Goal: Information Seeking & Learning: Learn about a topic

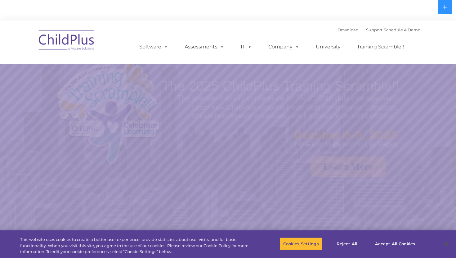
select select "MEDIUM"
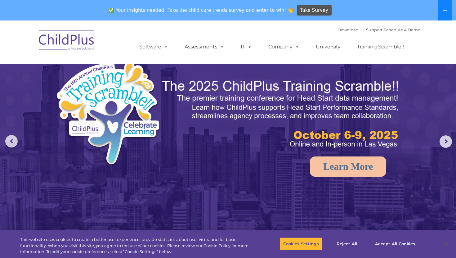
click at [447, 12] on icon at bounding box center [444, 10] width 5 height 5
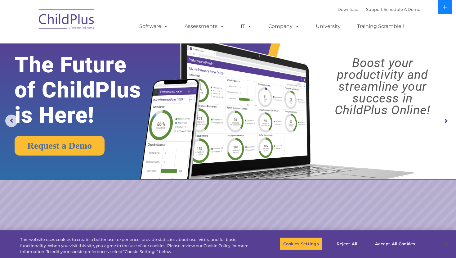
click at [443, 8] on icon at bounding box center [444, 7] width 5 height 5
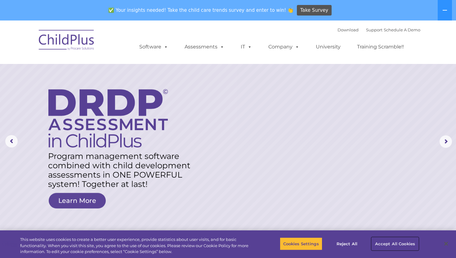
click at [385, 240] on button "Accept All Cookies" at bounding box center [395, 243] width 47 height 13
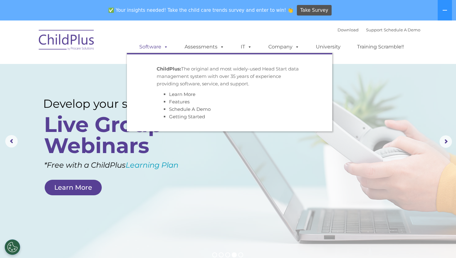
click at [155, 48] on link "Software" at bounding box center [153, 47] width 41 height 12
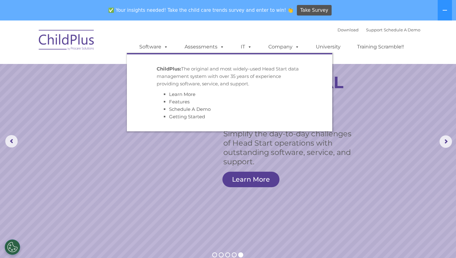
click at [171, 82] on p "ChildPlus: The original and most widely-used Head Start data management system …" at bounding box center [230, 76] width 146 height 22
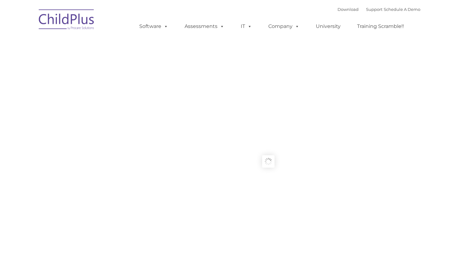
type input ""
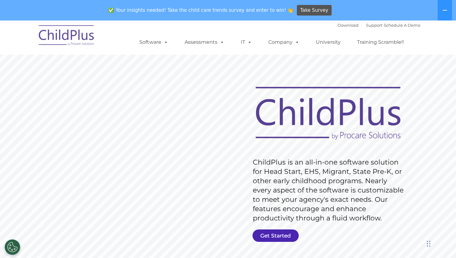
click at [276, 236] on link "Get Started" at bounding box center [275, 235] width 46 height 12
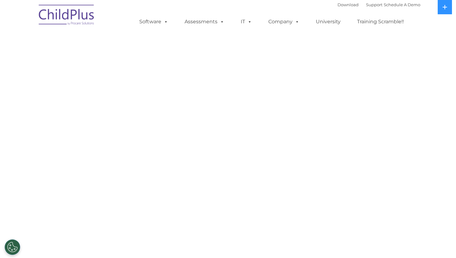
select select "MEDIUM"
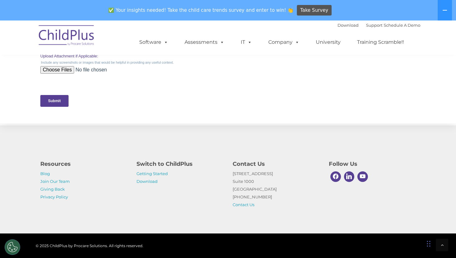
scroll to position [304, 0]
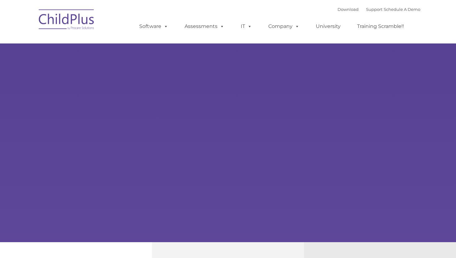
type input ""
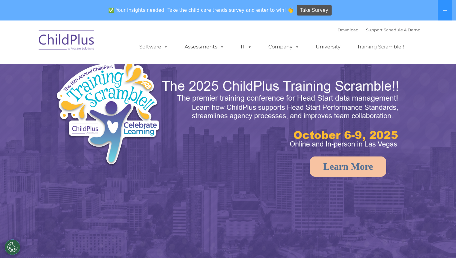
select select "MEDIUM"
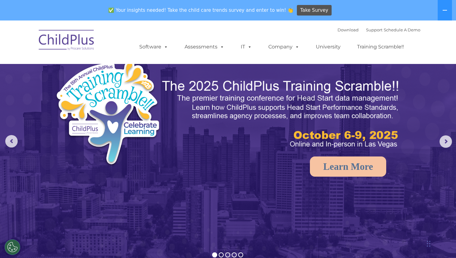
click at [180, 152] on img at bounding box center [131, 115] width 153 height 112
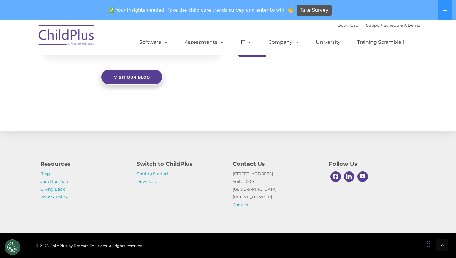
scroll to position [691, 0]
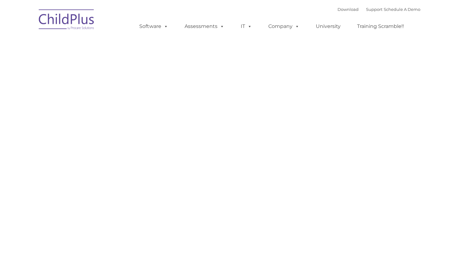
type input ""
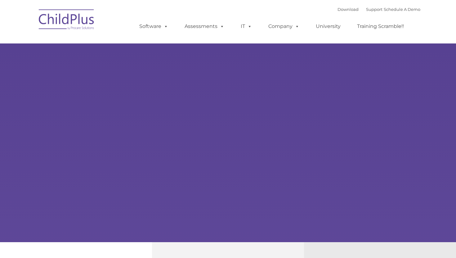
type input ""
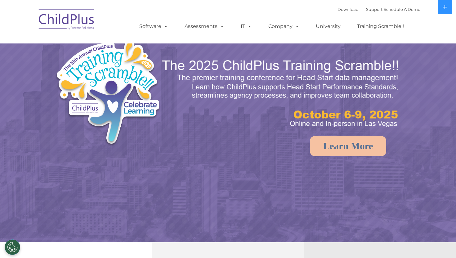
select select "MEDIUM"
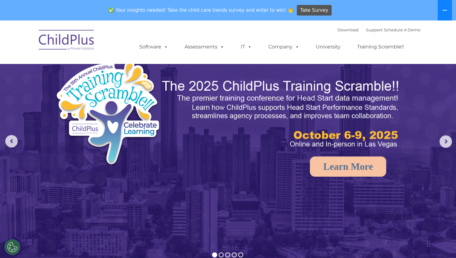
click at [446, 12] on icon at bounding box center [444, 10] width 5 height 5
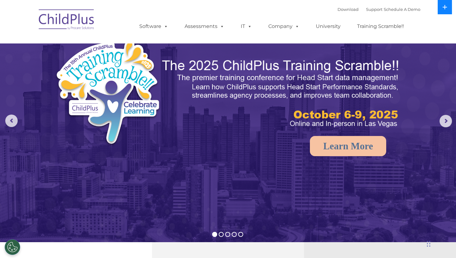
click at [445, 9] on icon at bounding box center [444, 7] width 5 height 5
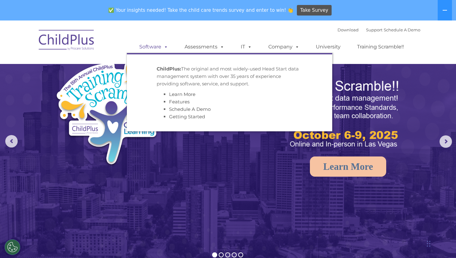
click at [154, 47] on link "Software" at bounding box center [153, 47] width 41 height 12
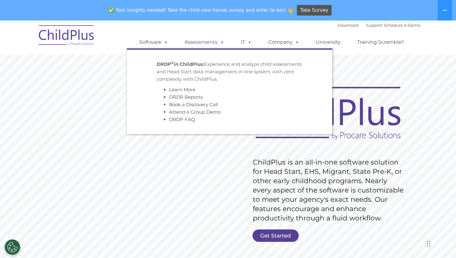
click at [210, 45] on link "Assessments" at bounding box center [204, 42] width 52 height 12
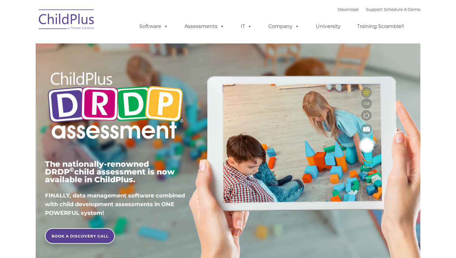
type input ""
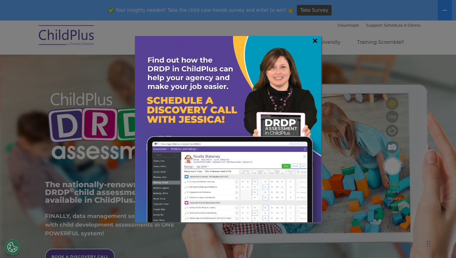
click at [314, 42] on link "×" at bounding box center [314, 41] width 7 height 6
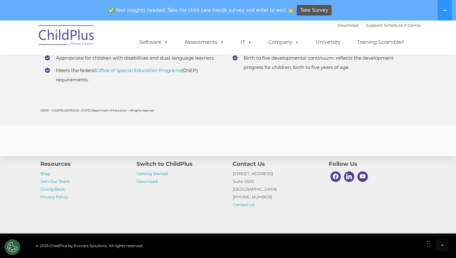
scroll to position [2403, 0]
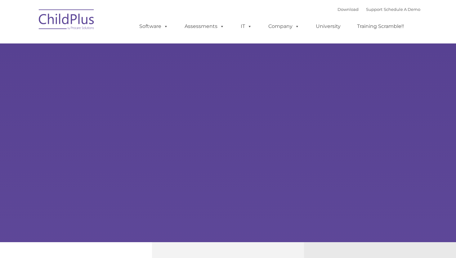
type input ""
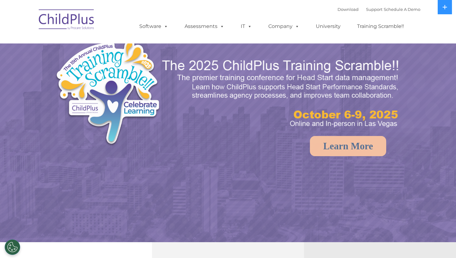
select select "MEDIUM"
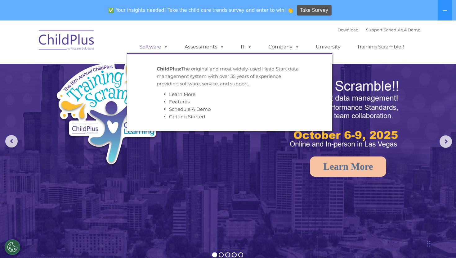
click at [166, 47] on span at bounding box center [164, 47] width 7 height 6
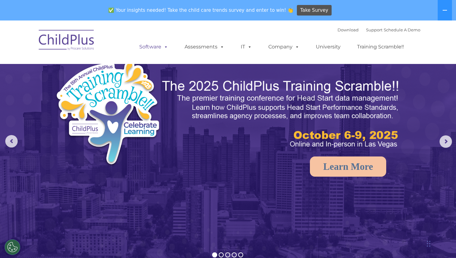
click at [162, 47] on span at bounding box center [164, 47] width 7 height 6
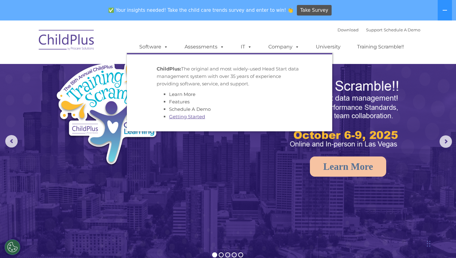
click at [171, 116] on link "Getting Started" at bounding box center [187, 116] width 36 height 6
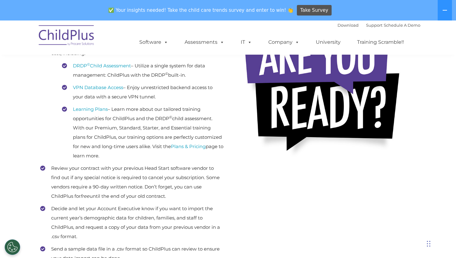
scroll to position [171, 0]
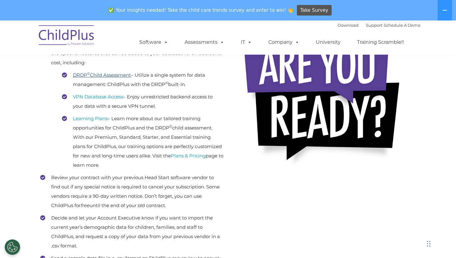
click at [97, 76] on link "DRDP © Child Assessment" at bounding box center [102, 75] width 58 height 6
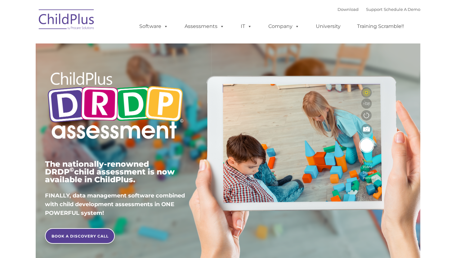
type input ""
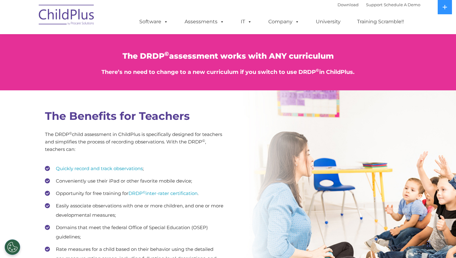
scroll to position [744, 0]
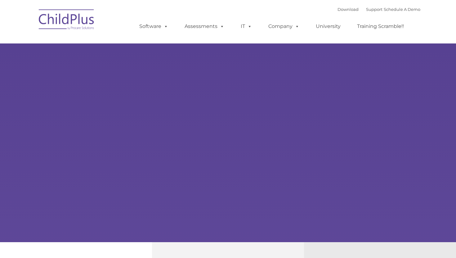
type input ""
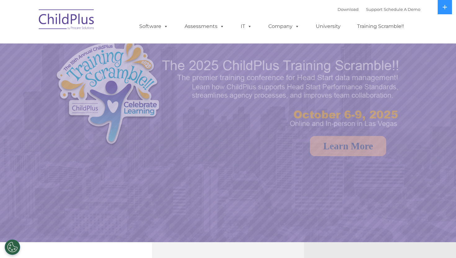
select select "MEDIUM"
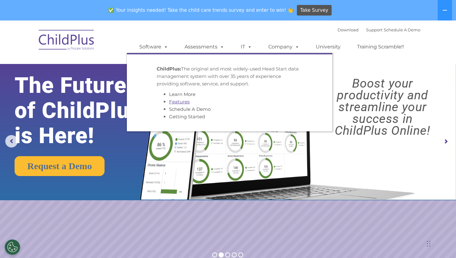
click at [171, 104] on link "Features" at bounding box center [179, 102] width 20 height 6
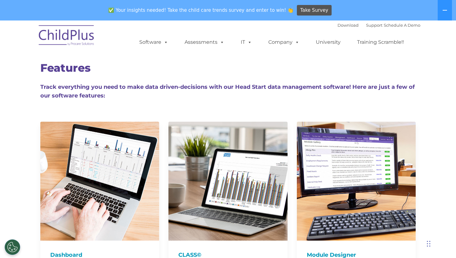
click at [254, 64] on h2 "Features" at bounding box center [227, 68] width 375 height 14
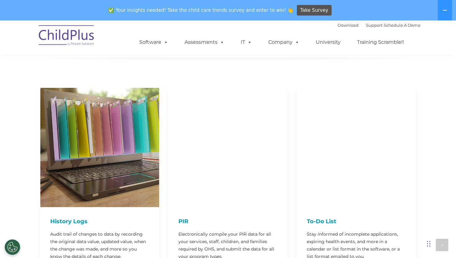
scroll to position [992, 0]
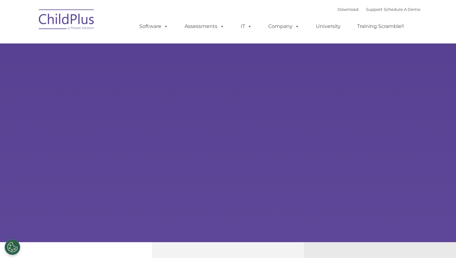
type input ""
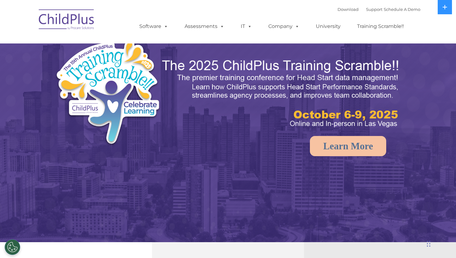
select select "MEDIUM"
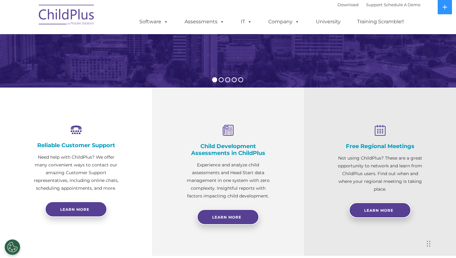
scroll to position [155, 0]
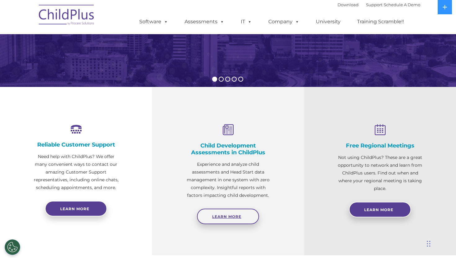
click at [229, 217] on span "Learn More" at bounding box center [226, 216] width 29 height 5
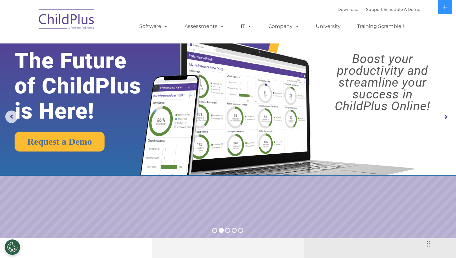
scroll to position [0, 0]
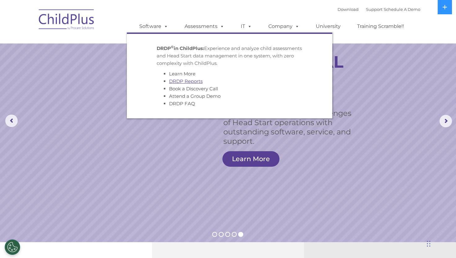
click at [189, 81] on link "DRDP Reports" at bounding box center [185, 81] width 33 height 6
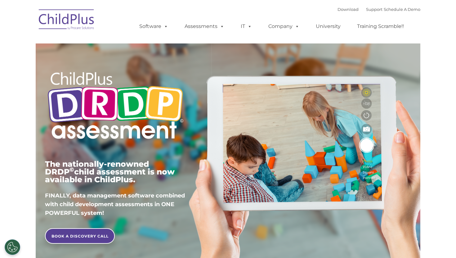
type input ""
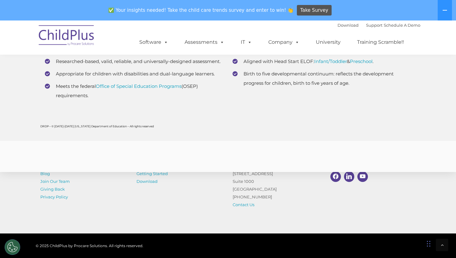
scroll to position [2388, 0]
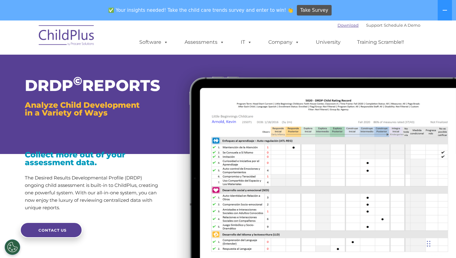
click at [337, 25] on link "Download" at bounding box center [347, 25] width 21 height 5
